Goal: Task Accomplishment & Management: Manage account settings

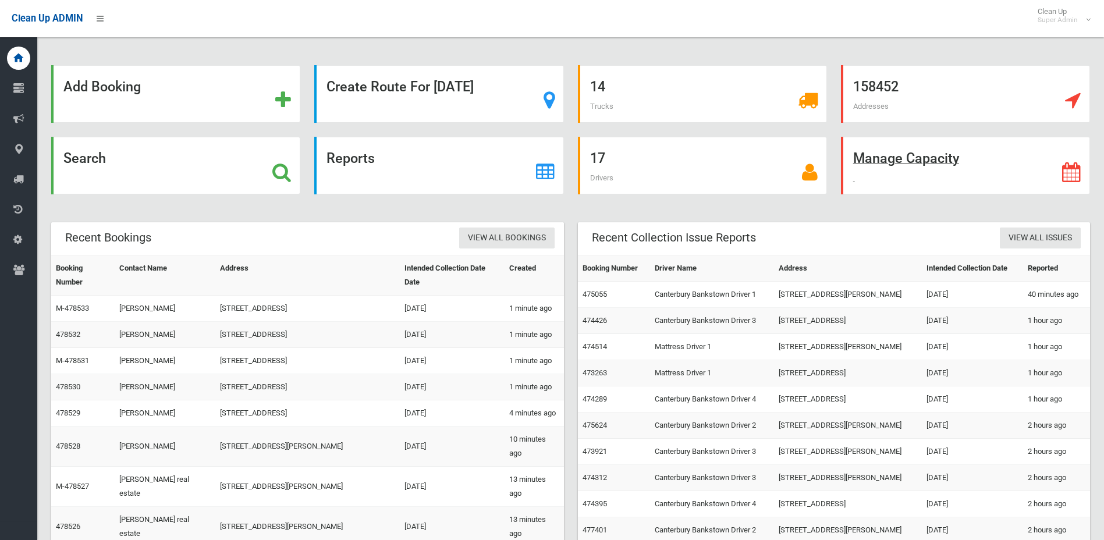
click at [1079, 169] on icon at bounding box center [1071, 172] width 19 height 20
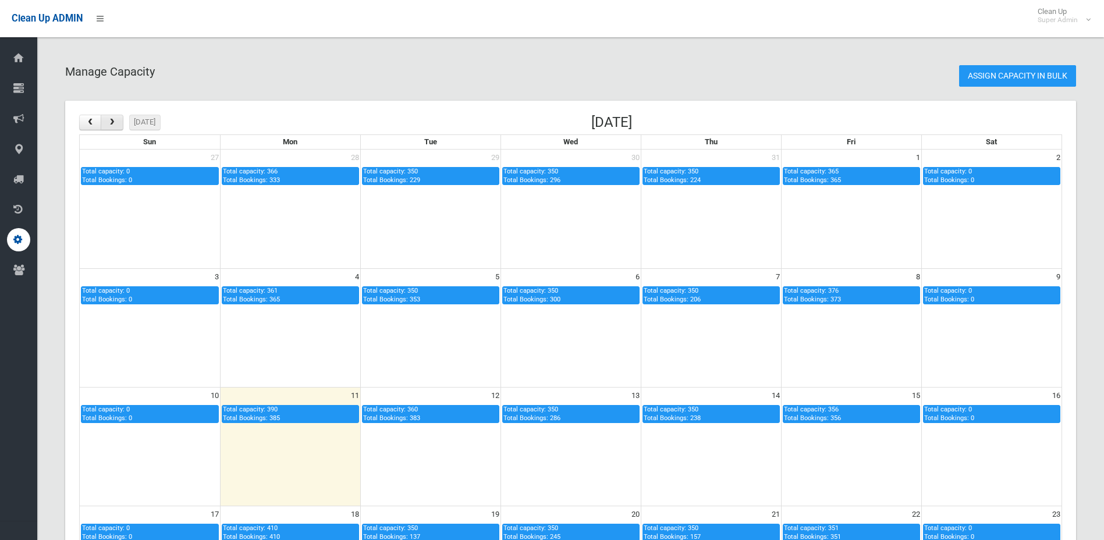
click at [115, 123] on span "button" at bounding box center [112, 123] width 9 height 8
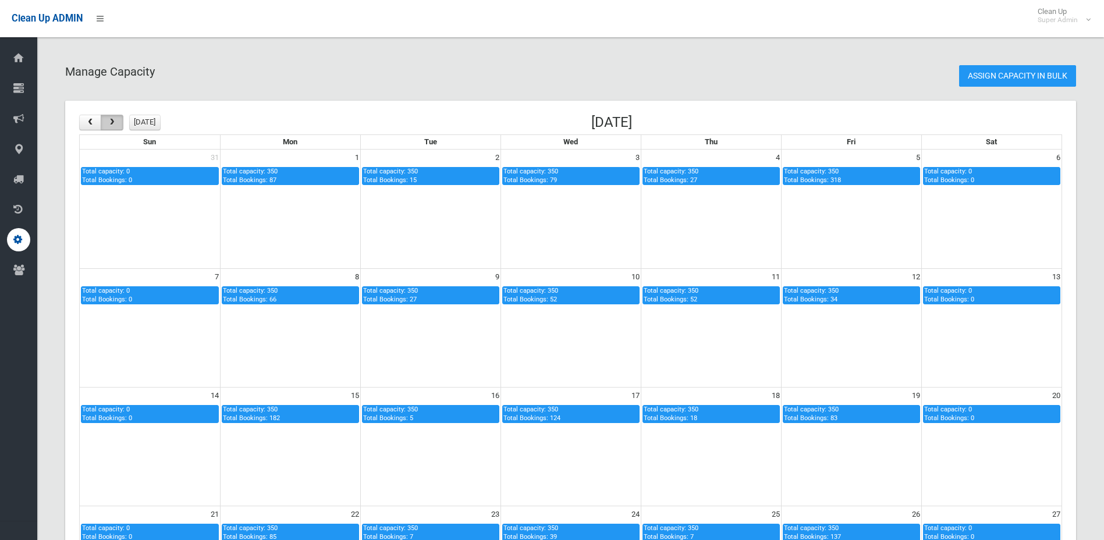
click at [116, 122] on span "button" at bounding box center [112, 123] width 9 height 8
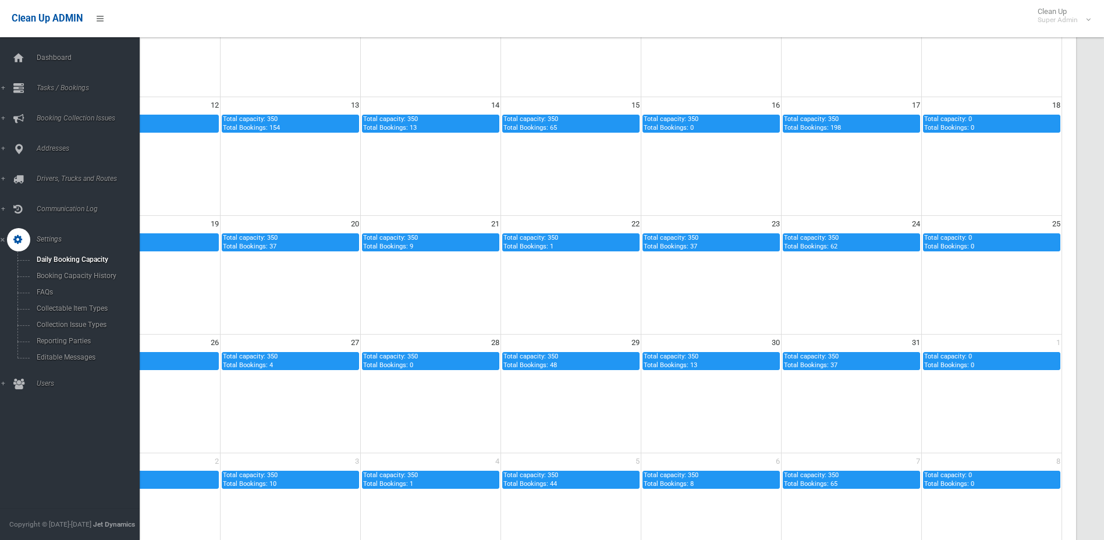
scroll to position [291, 0]
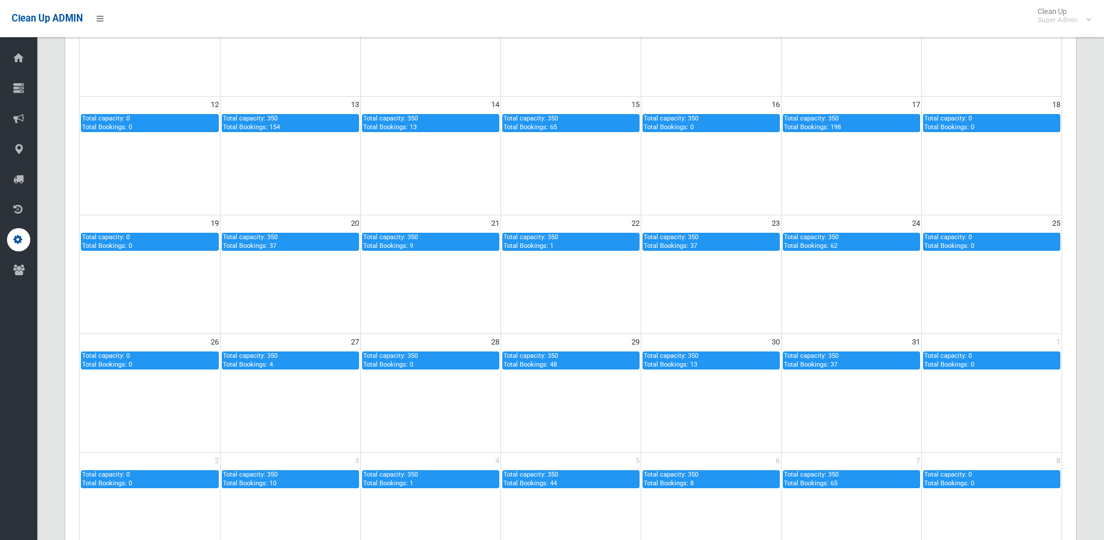
drag, startPoint x: 1039, startPoint y: 48, endPoint x: 1032, endPoint y: 1, distance: 47.0
click at [1039, 48] on td at bounding box center [991, 37] width 140 height 119
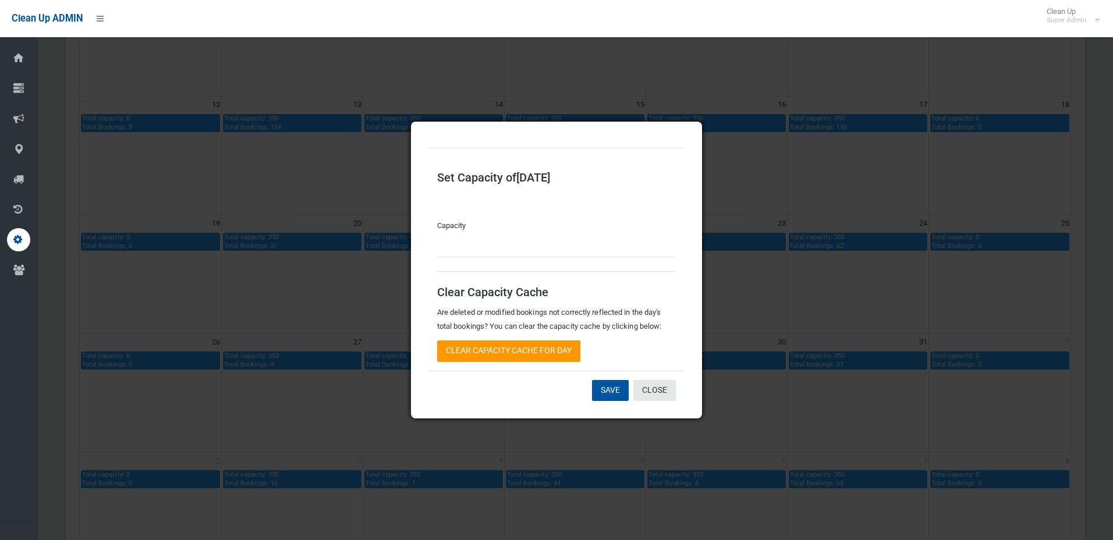
type input "*"
click at [655, 394] on link "Close" at bounding box center [654, 391] width 42 height 22
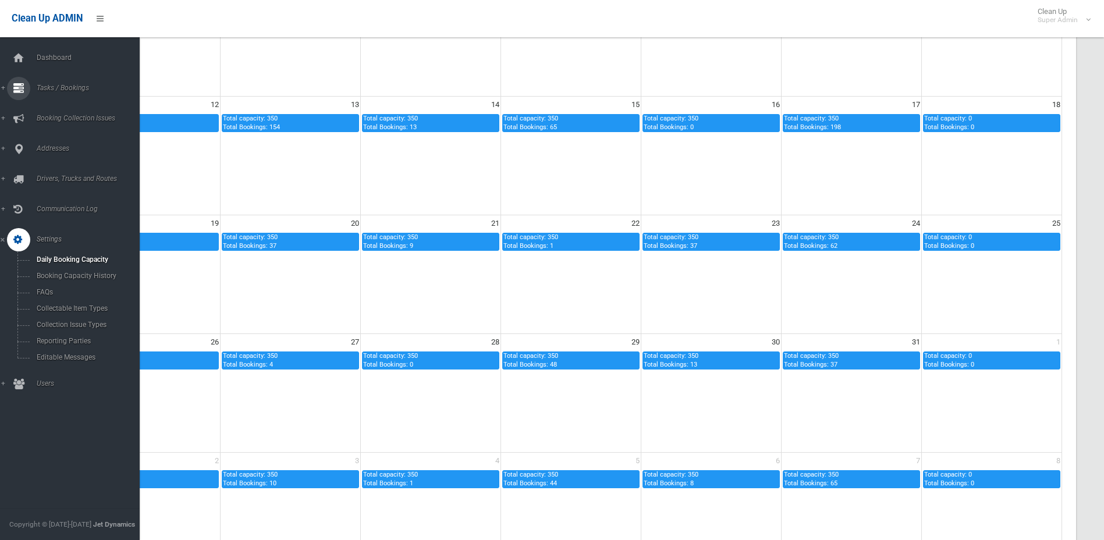
click at [41, 82] on link "Tasks / Bookings" at bounding box center [74, 88] width 148 height 23
click at [66, 177] on link "Search" at bounding box center [74, 173] width 148 height 16
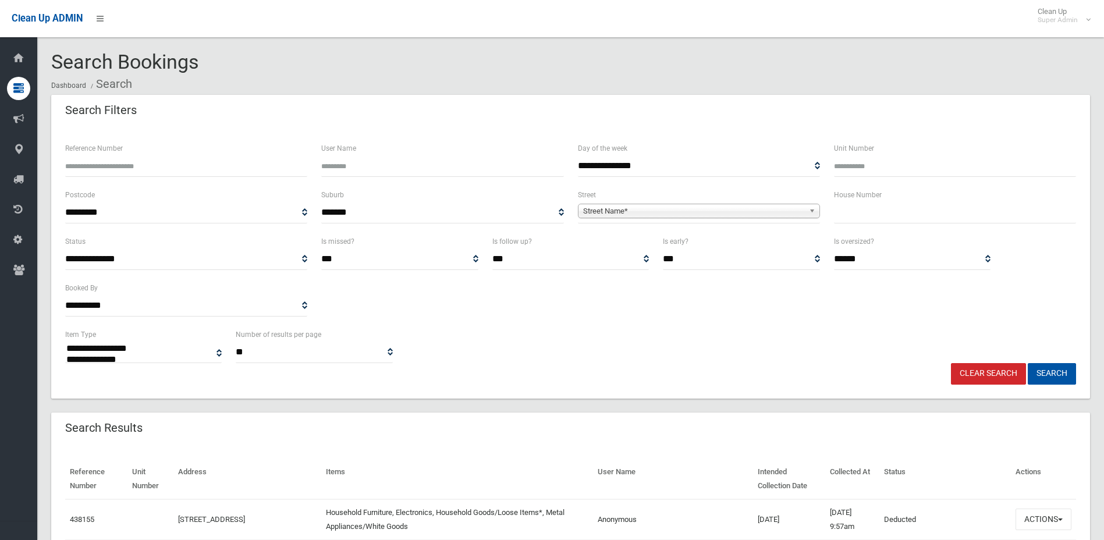
select select
click at [169, 157] on input "Reference Number" at bounding box center [186, 166] width 242 height 22
type input "******"
click at [1028, 363] on button "Search" at bounding box center [1052, 374] width 48 height 22
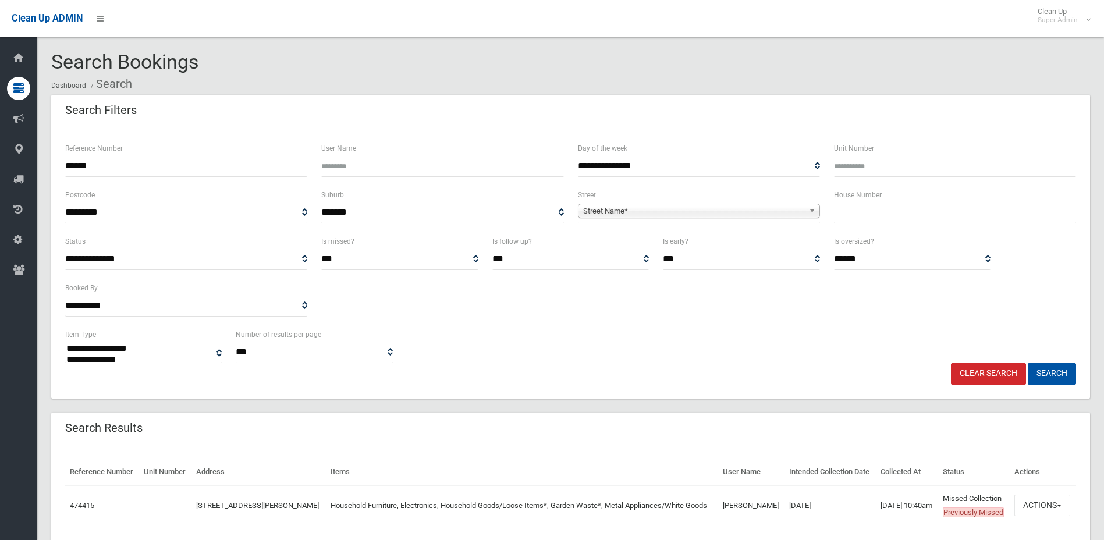
select select
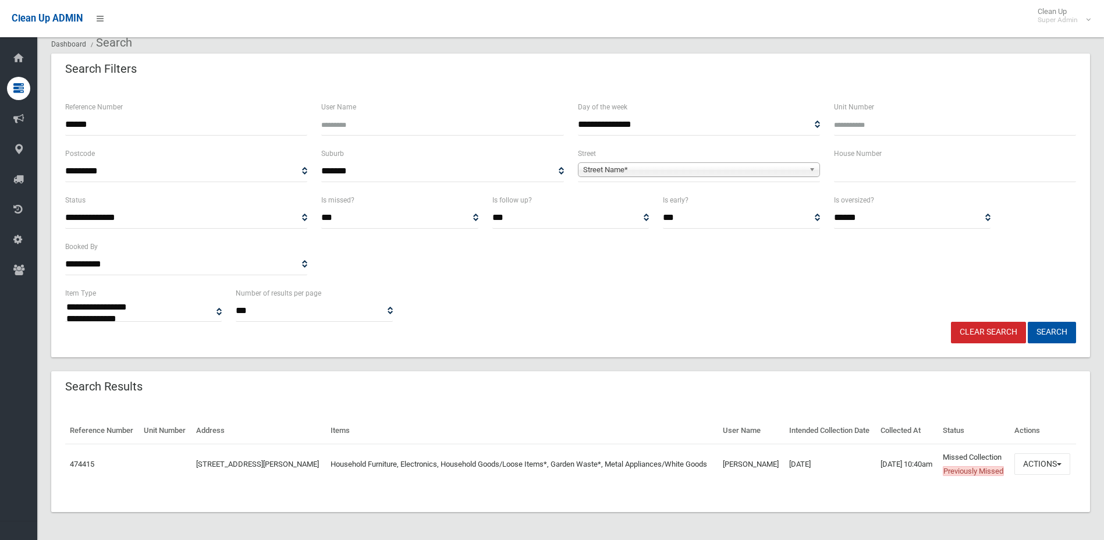
scroll to position [69, 0]
click at [1061, 456] on button "Actions" at bounding box center [1042, 464] width 56 height 22
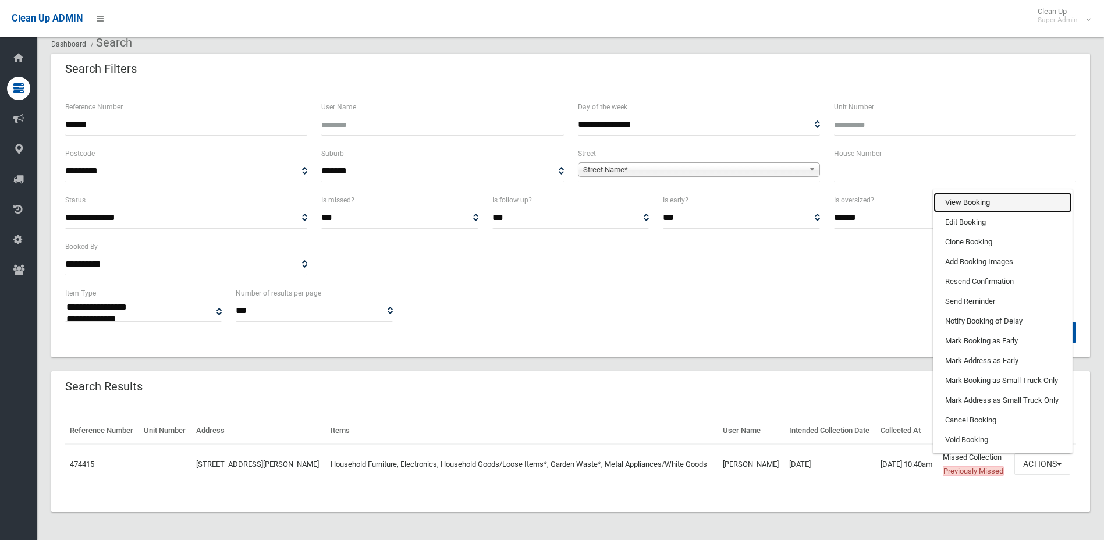
click at [1020, 198] on link "View Booking" at bounding box center [1002, 203] width 138 height 20
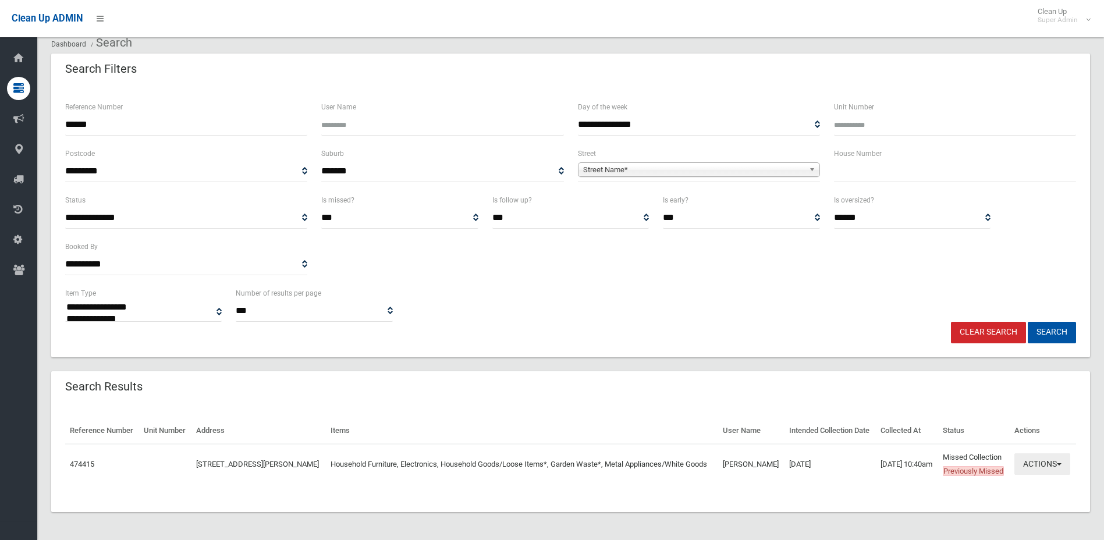
click at [1042, 464] on button "Actions" at bounding box center [1042, 464] width 56 height 22
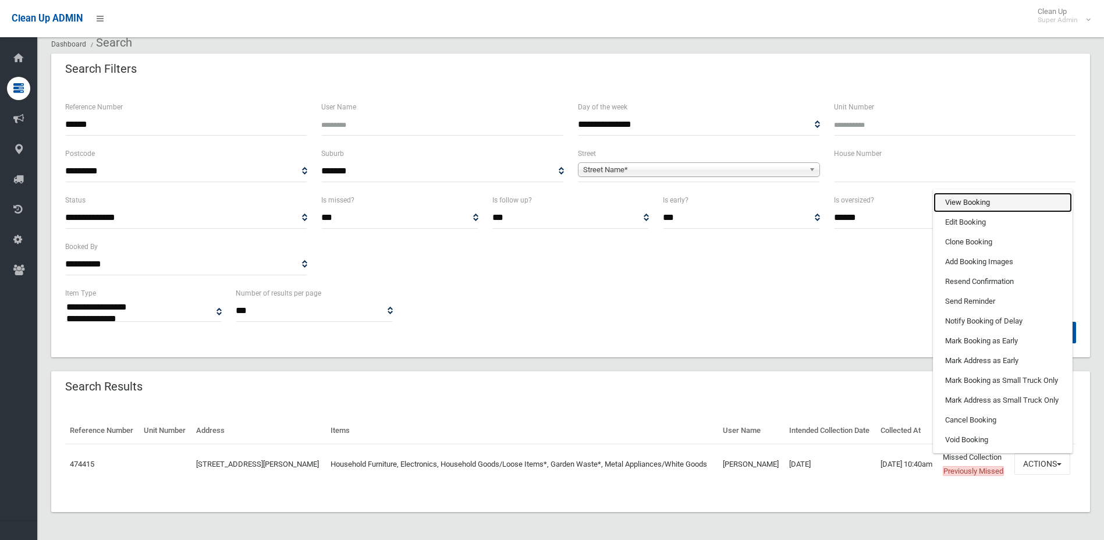
click at [1001, 193] on link "View Booking" at bounding box center [1002, 203] width 138 height 20
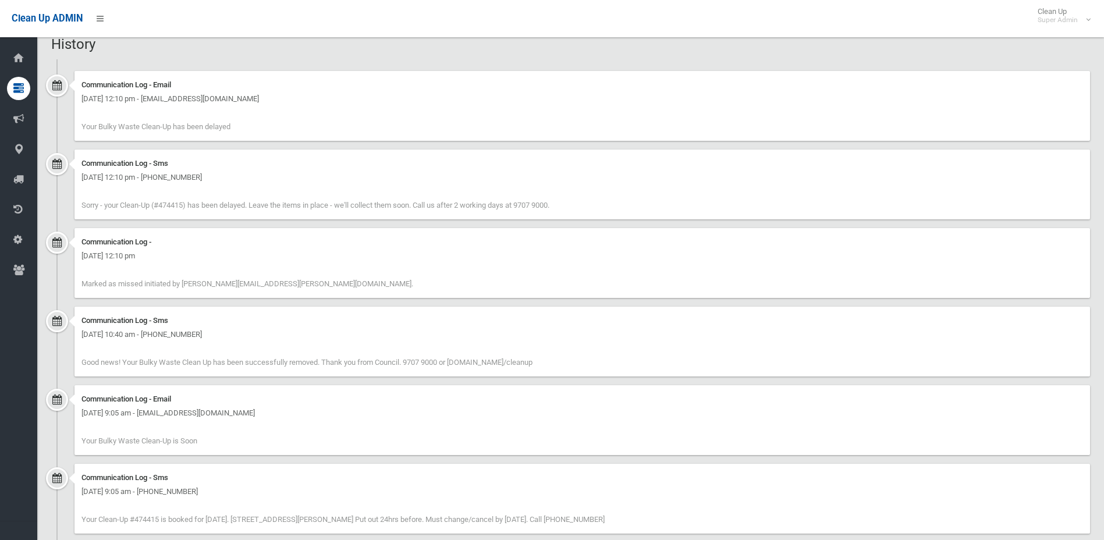
scroll to position [1047, 0]
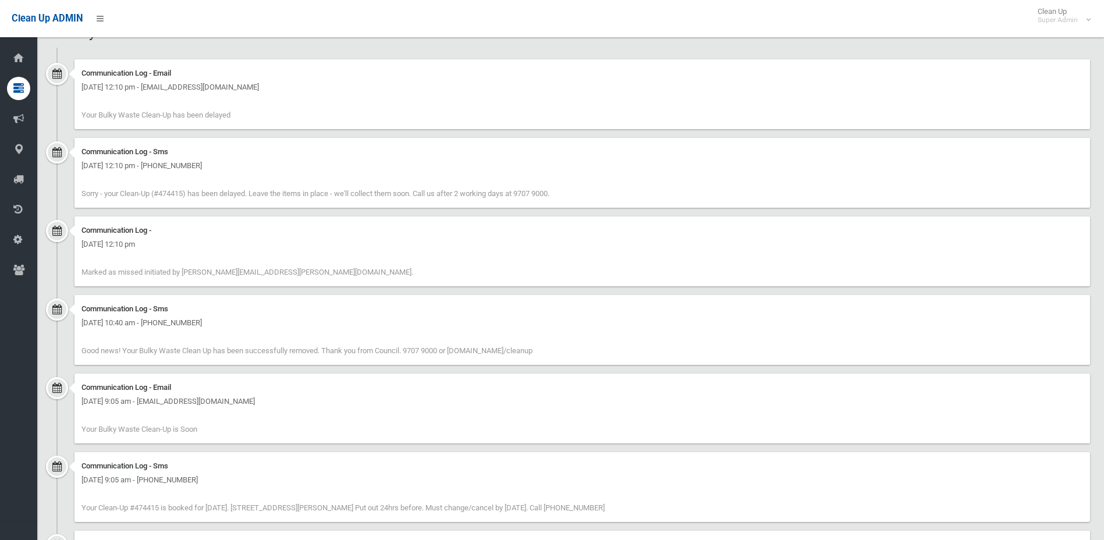
drag, startPoint x: 190, startPoint y: 195, endPoint x: 608, endPoint y: 195, distance: 417.2
click at [608, 195] on div "Communication Log - Sms [DATE] 12:10 pm - [PHONE_NUMBER] Sorry - your Clean-Up …" at bounding box center [581, 173] width 1015 height 70
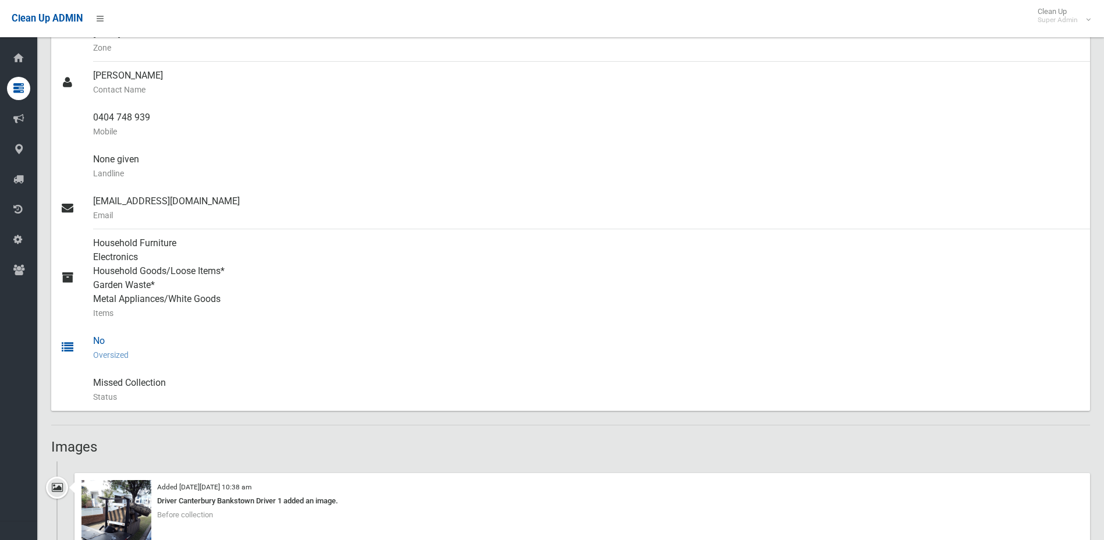
scroll to position [0, 0]
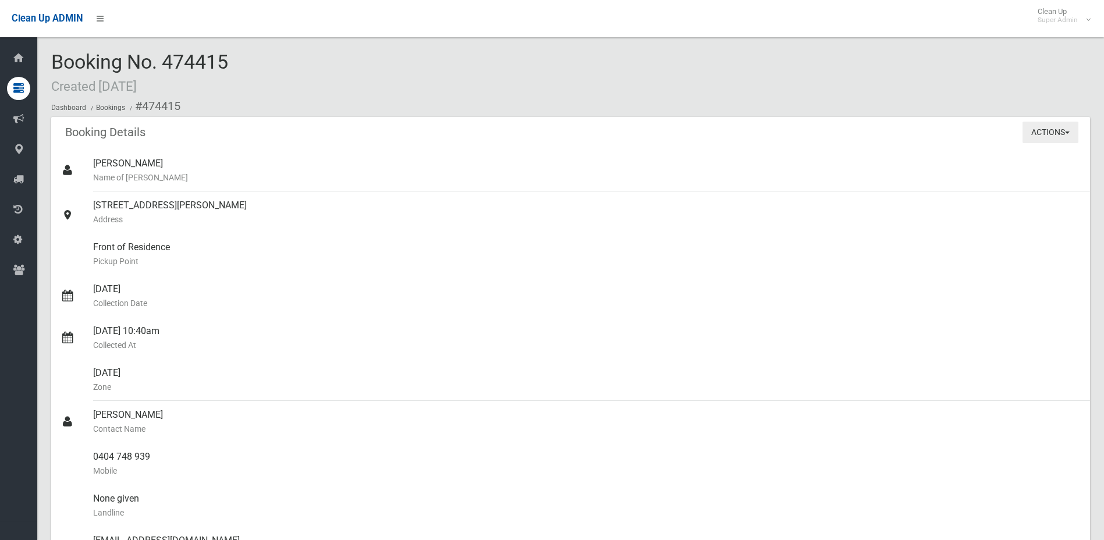
click at [1056, 137] on button "Actions" at bounding box center [1050, 133] width 56 height 22
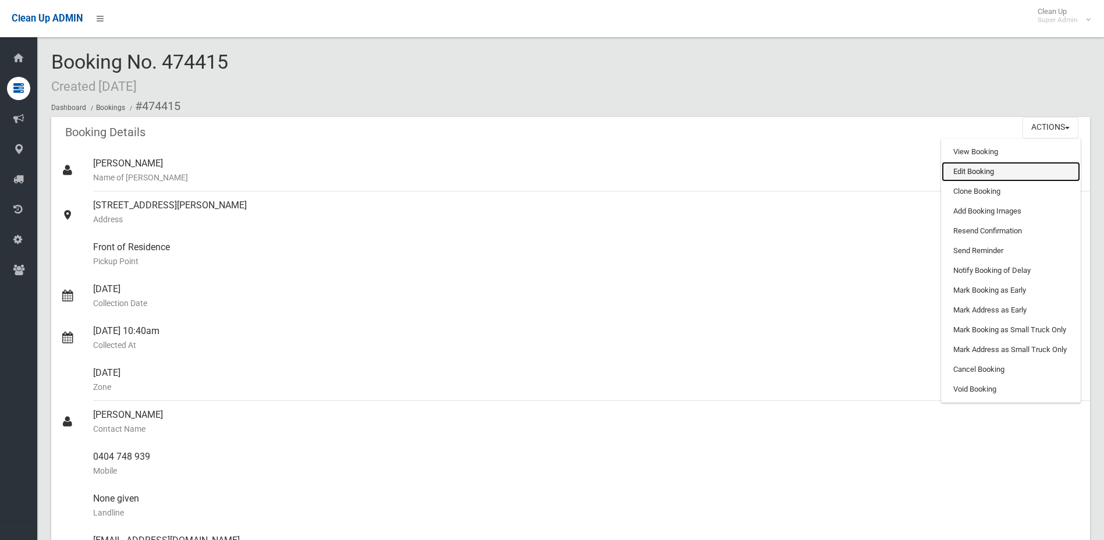
click at [996, 173] on link "Edit Booking" at bounding box center [1011, 172] width 138 height 20
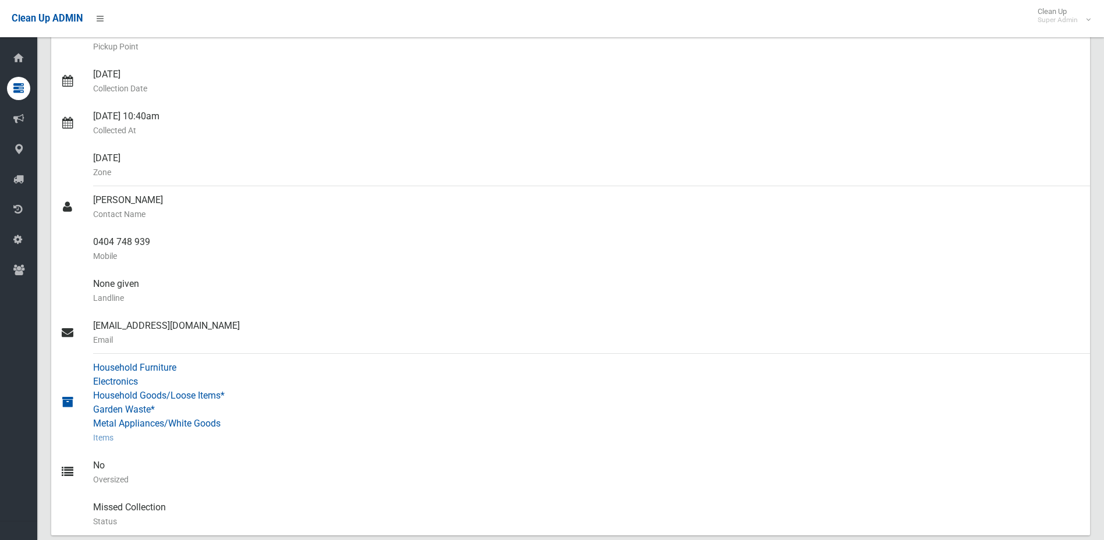
scroll to position [291, 0]
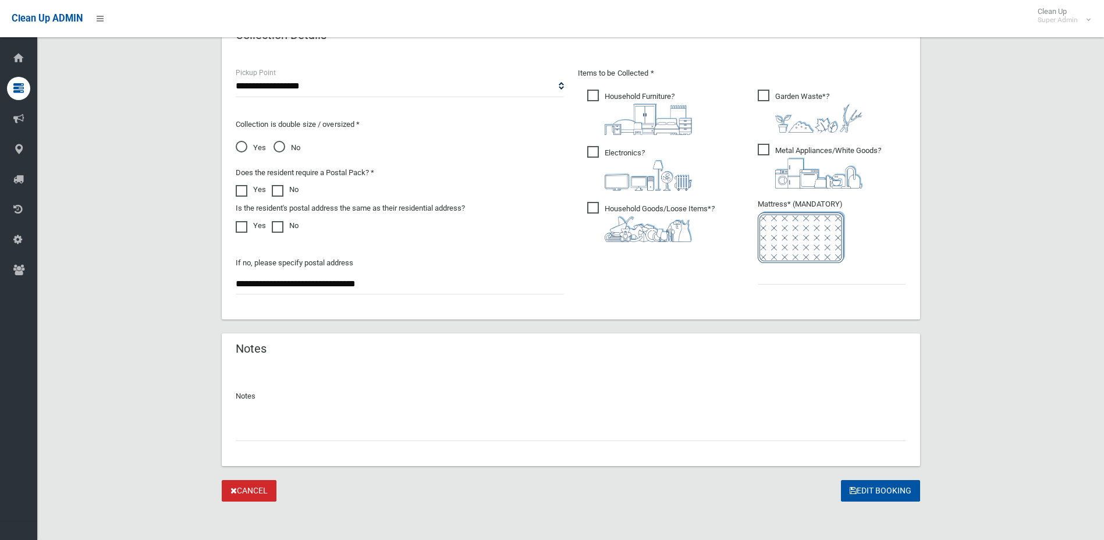
scroll to position [612, 0]
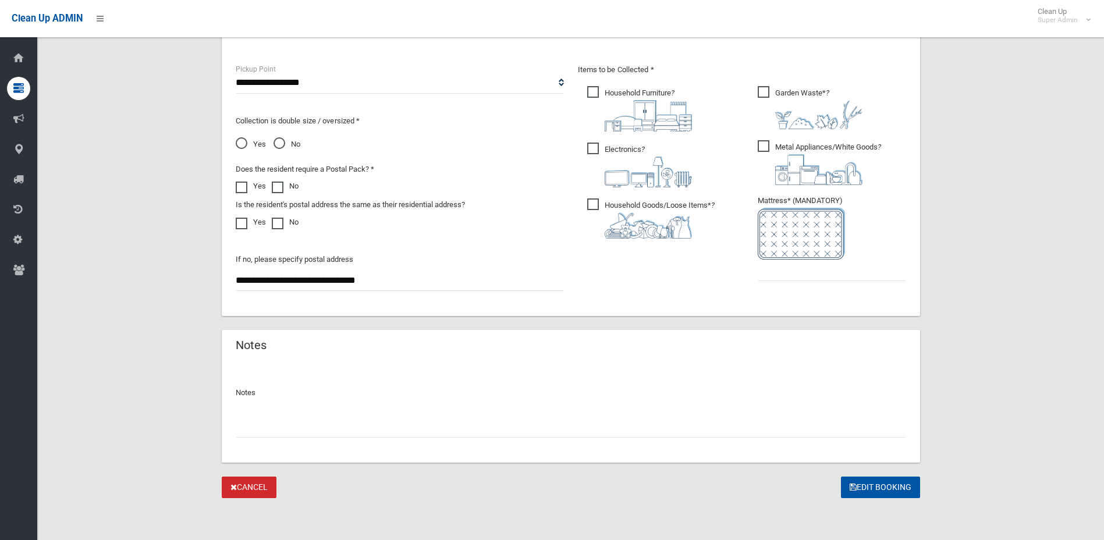
click at [630, 421] on input "text" at bounding box center [571, 427] width 670 height 22
type input "*"
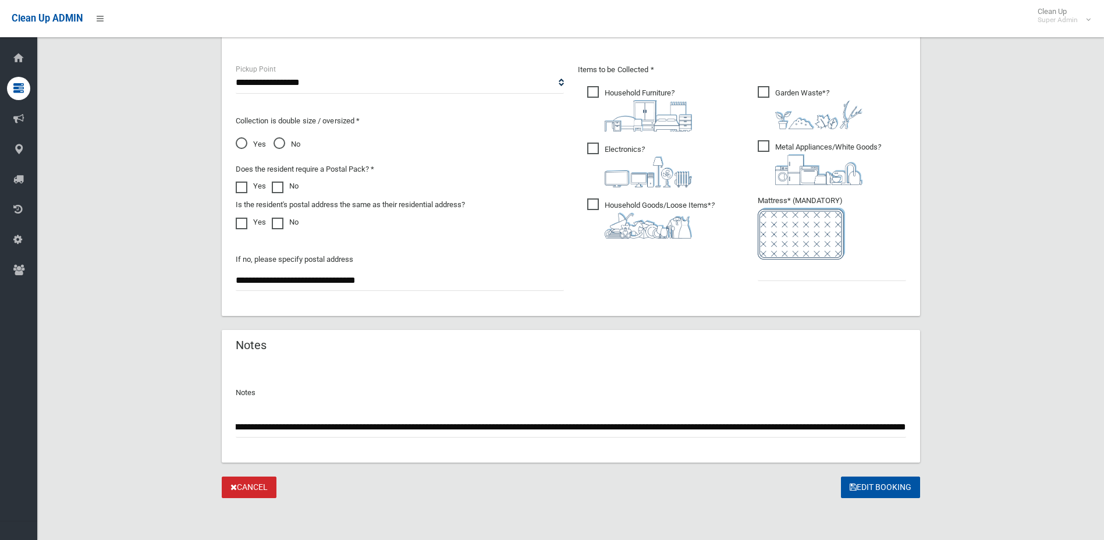
scroll to position [0, 488]
click at [841, 477] on button "Edit Booking" at bounding box center [880, 488] width 79 height 22
click at [897, 427] on input "**********" at bounding box center [571, 427] width 670 height 22
type input "**********"
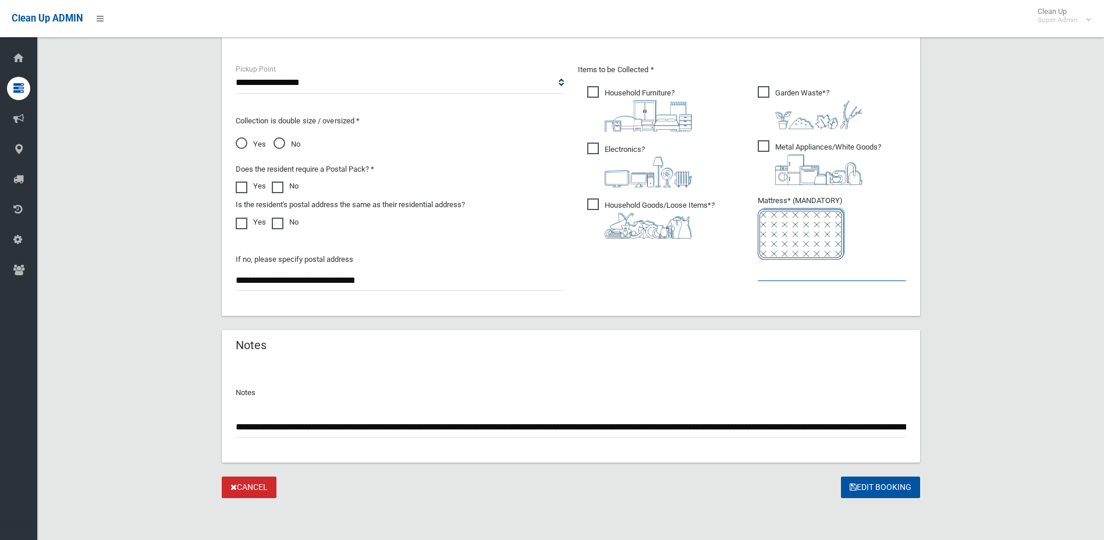
click at [811, 267] on input "text" at bounding box center [832, 271] width 148 height 22
type input "*"
click at [875, 479] on button "Edit Booking" at bounding box center [880, 488] width 79 height 22
